Goal: Check status: Check status

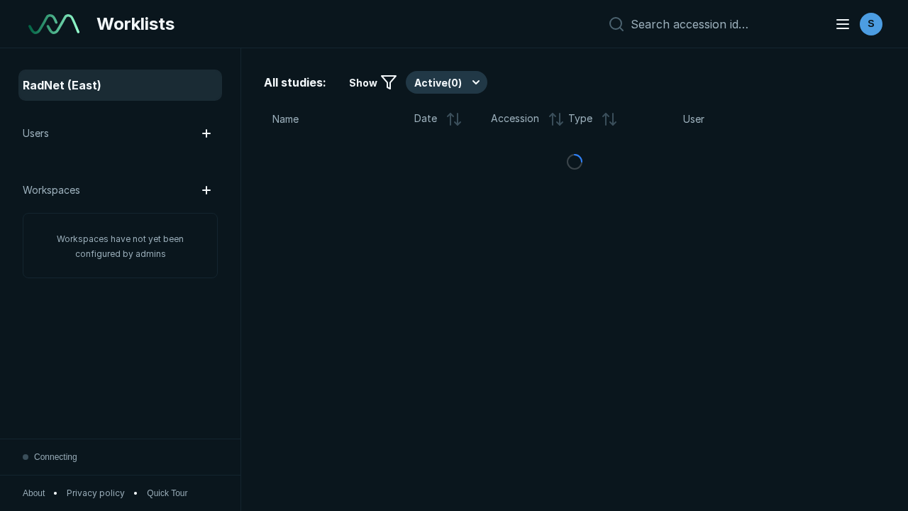
scroll to position [3646, 4595]
